Goal: Task Accomplishment & Management: Manage account settings

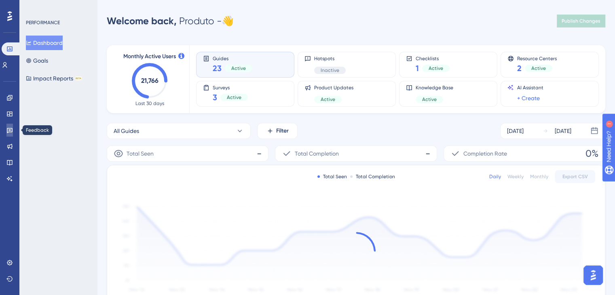
click at [11, 132] on icon at bounding box center [10, 130] width 6 height 5
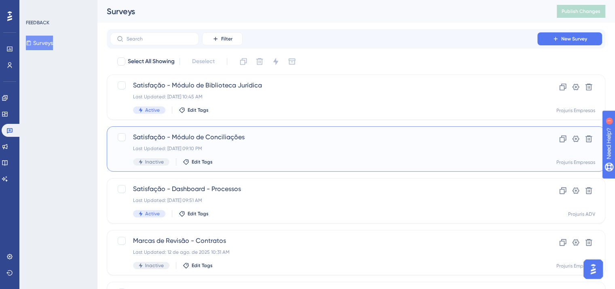
click at [277, 143] on div "Satisfação - Módulo de Conciliações Last Updated: 12 de ago. de 2025 09:10 PM I…" at bounding box center [323, 148] width 381 height 33
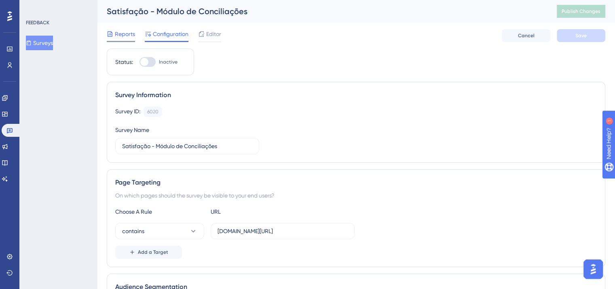
click at [114, 35] on div "Reports" at bounding box center [121, 34] width 28 height 10
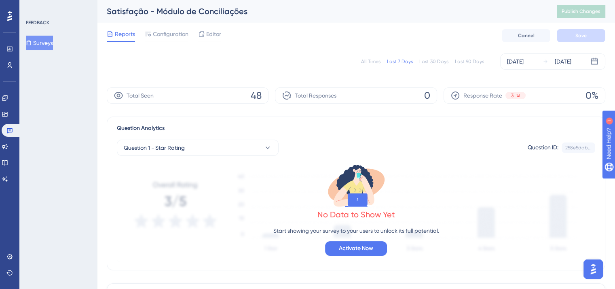
click at [443, 60] on div "Last 30 Days" at bounding box center [433, 61] width 29 height 6
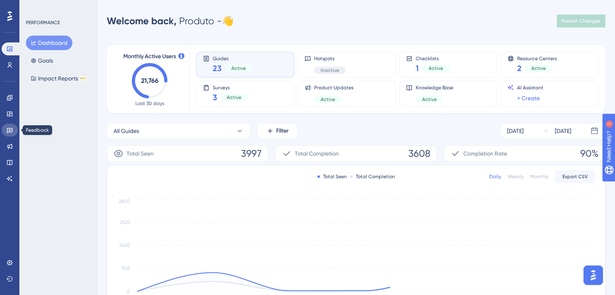
click at [10, 131] on icon at bounding box center [10, 130] width 6 height 5
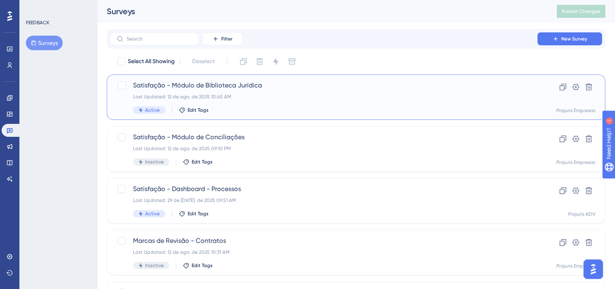
click at [257, 97] on div "Last Updated: 12 de ago. de 2025 10:45 AM" at bounding box center [323, 96] width 381 height 6
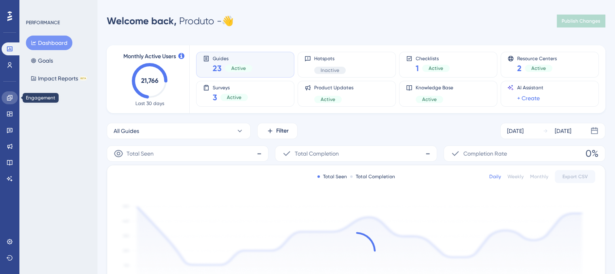
click at [10, 100] on icon at bounding box center [9, 98] width 6 height 6
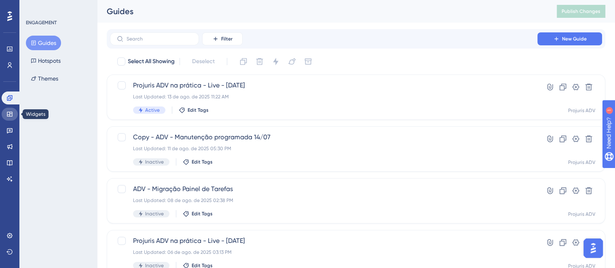
click at [7, 115] on icon at bounding box center [9, 114] width 5 height 5
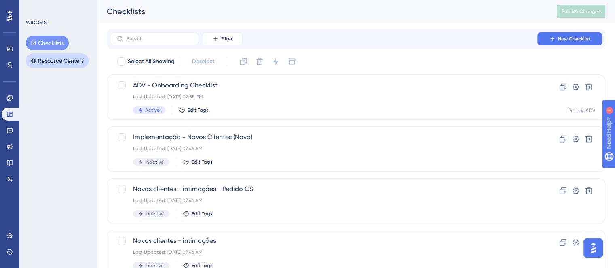
click at [72, 60] on button "Resource Centers" at bounding box center [57, 60] width 63 height 15
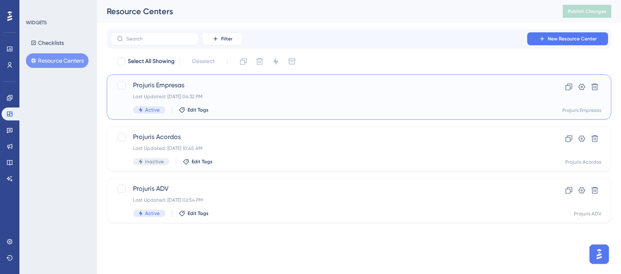
click at [296, 96] on div "Last Updated: [DATE] 04:32 PM" at bounding box center [327, 96] width 388 height 6
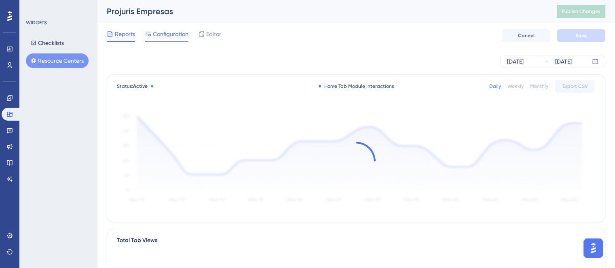
click at [176, 32] on span "Configuration" at bounding box center [171, 34] width 36 height 10
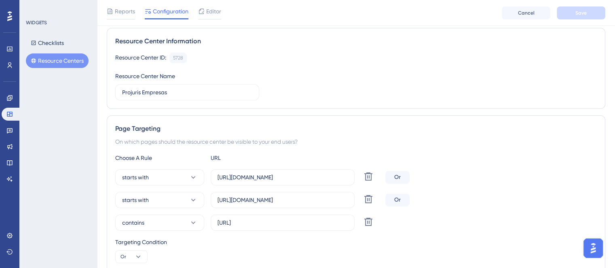
scroll to position [121, 0]
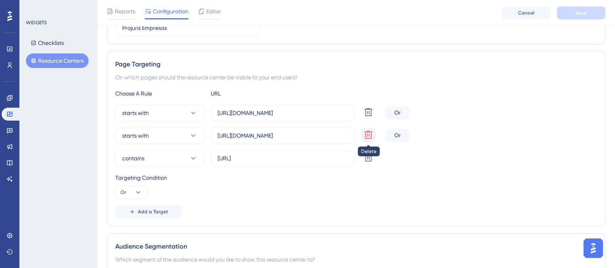
click at [371, 116] on icon at bounding box center [368, 112] width 8 height 8
type input "[URL]"
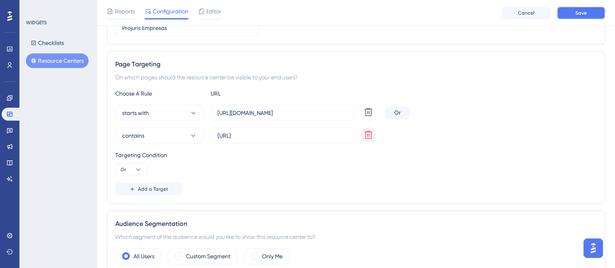
click at [578, 14] on span "Save" at bounding box center [581, 13] width 11 height 6
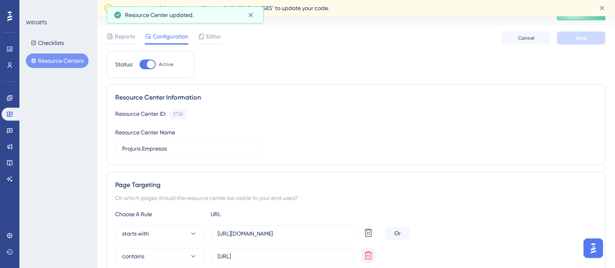
scroll to position [0, 0]
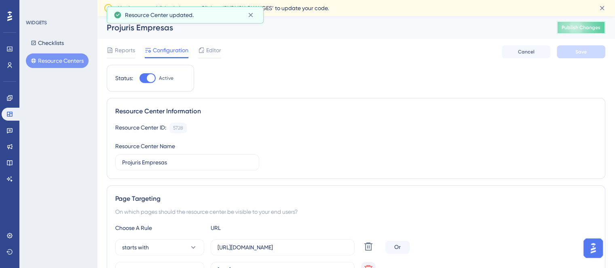
click at [582, 27] on span "Publish Changes" at bounding box center [581, 27] width 39 height 6
